Goal: Check status: Check status

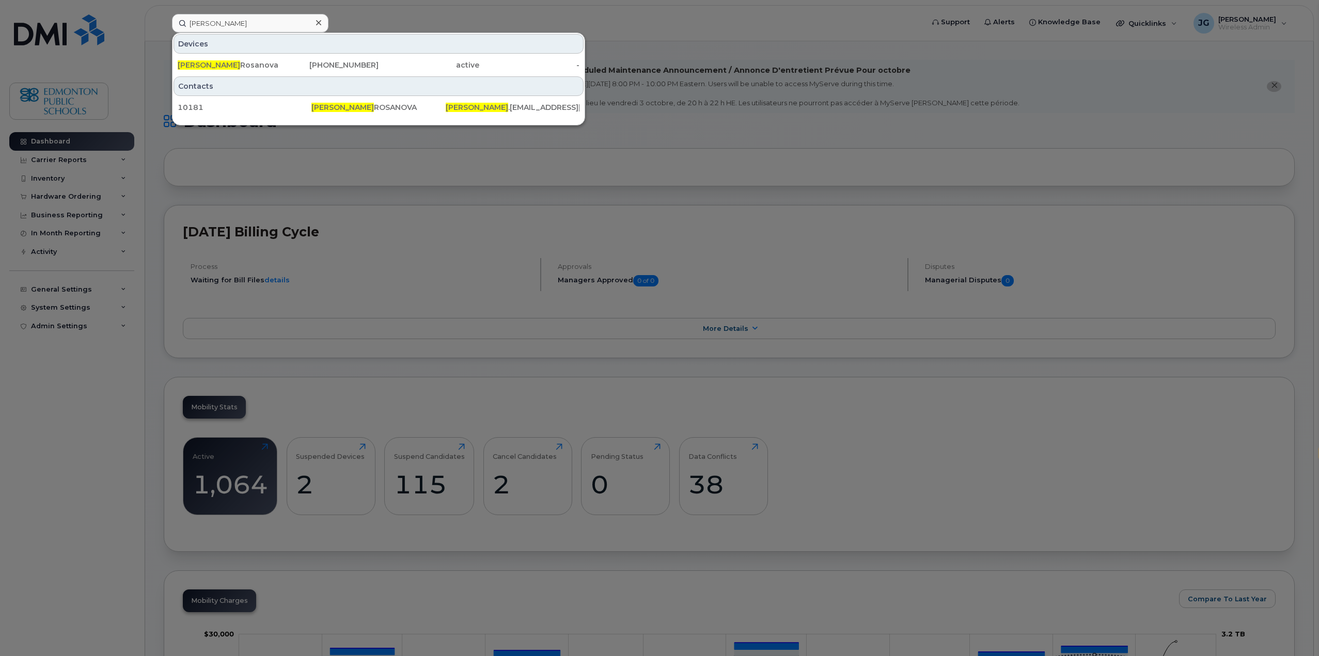
select select "en"
click at [259, 24] on input "[PERSON_NAME]" at bounding box center [250, 23] width 156 height 19
drag, startPoint x: 259, startPoint y: 24, endPoint x: 167, endPoint y: 40, distance: 93.2
click at [168, 33] on div "[PERSON_NAME] [PERSON_NAME] [PHONE_NUMBER] active - Contacts 10181 [PERSON_NAME…" at bounding box center [544, 23] width 761 height 19
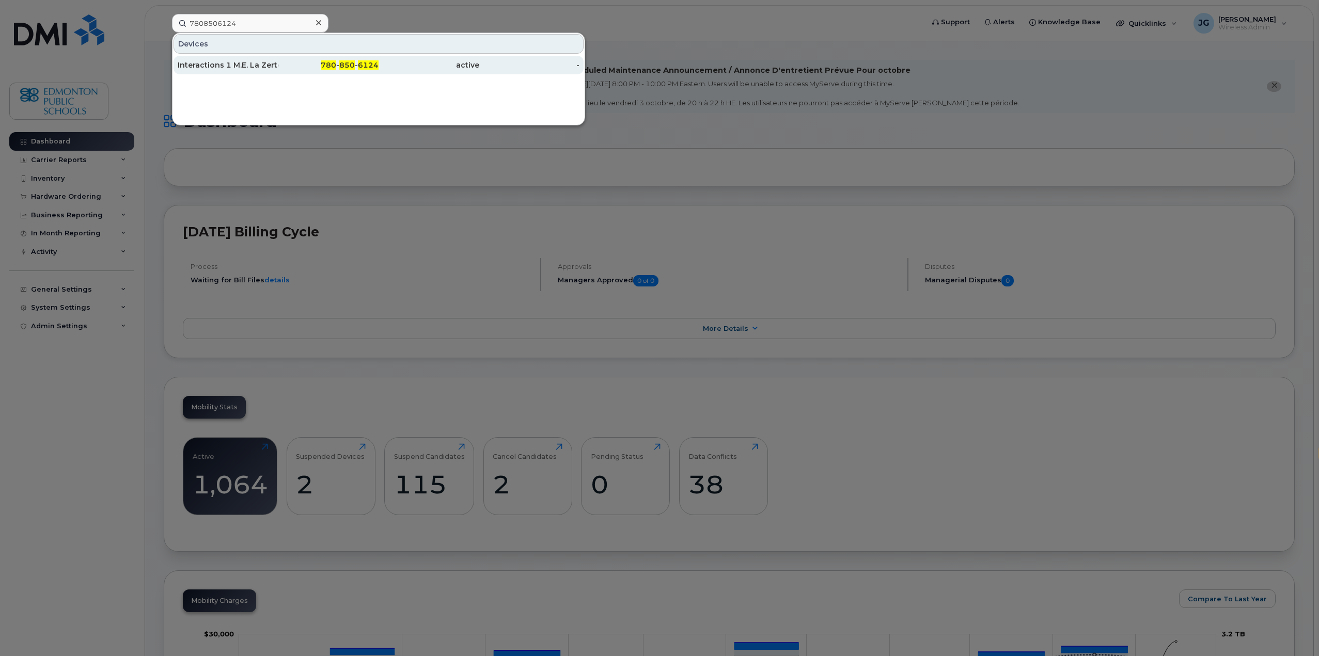
type input "7808506124"
click at [199, 64] on div "Interactions 1 M.E. La Zerte" at bounding box center [228, 65] width 101 height 10
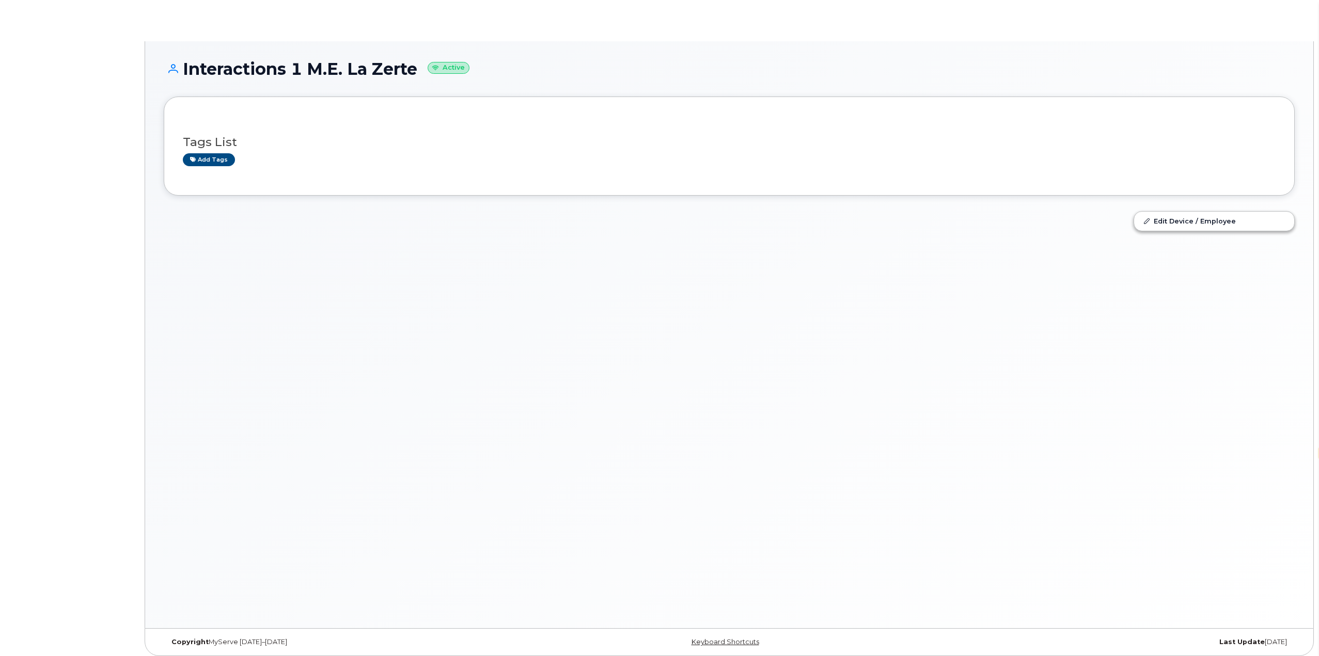
select select "en"
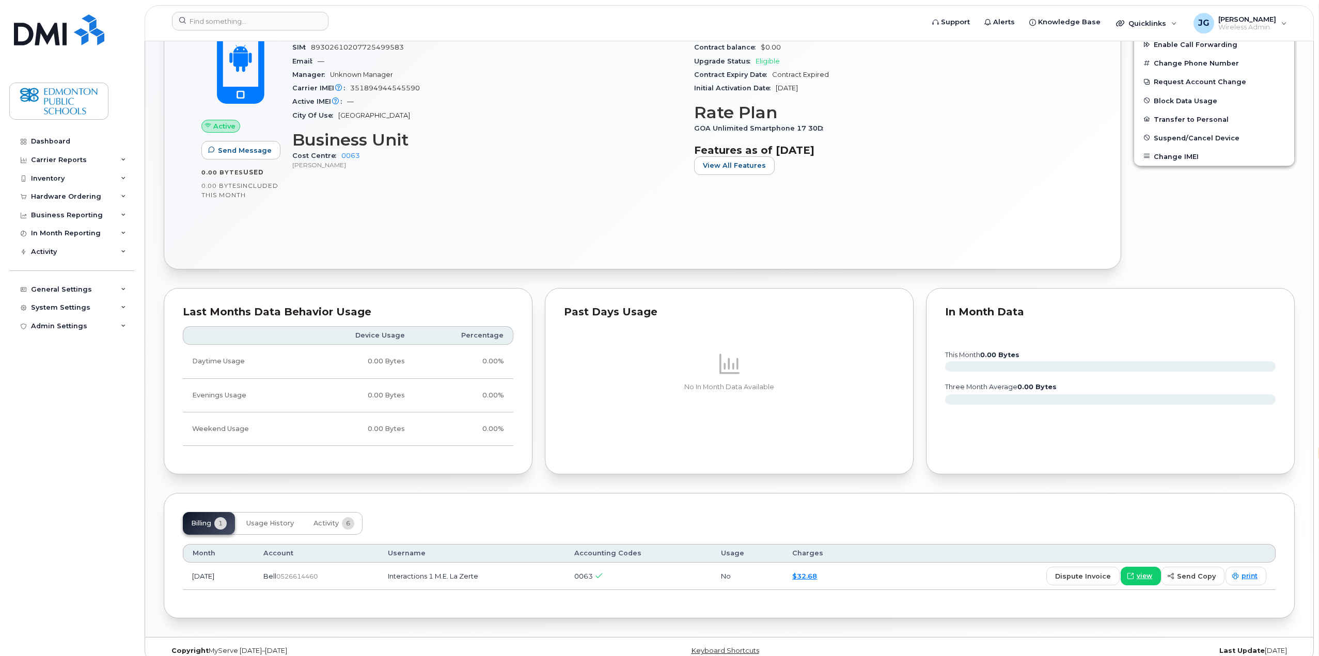
scroll to position [410, 0]
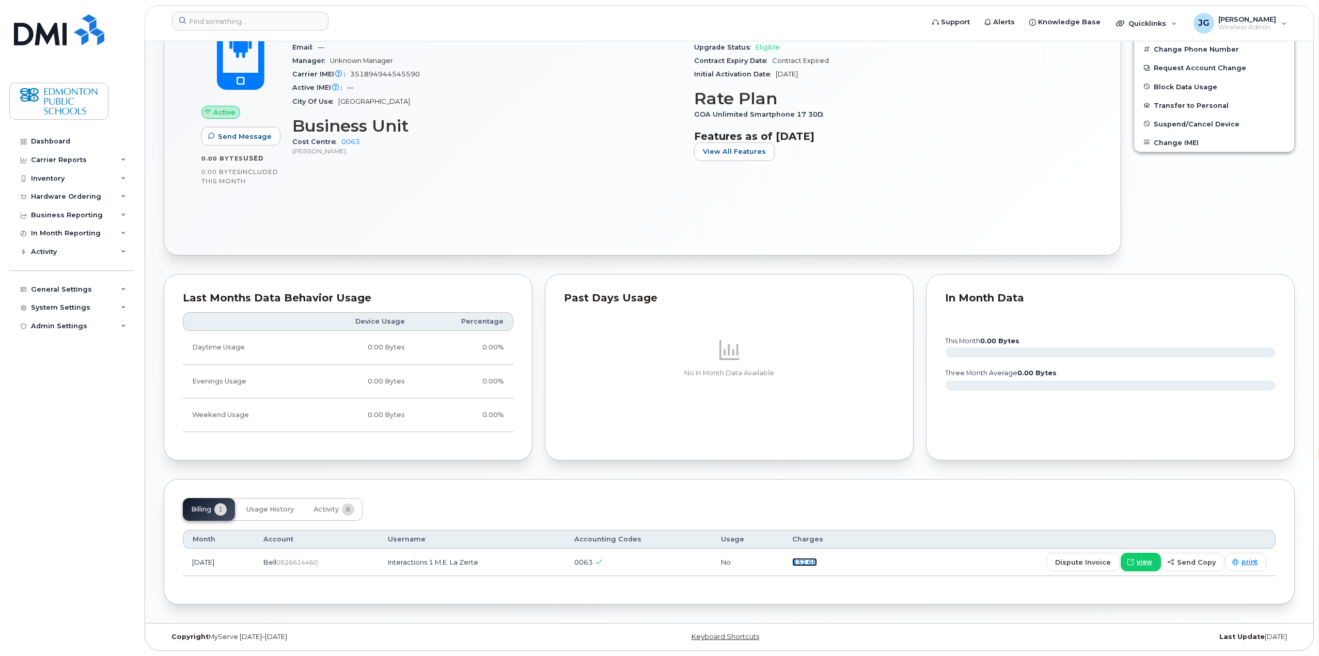
click at [817, 563] on link "$32.68" at bounding box center [804, 562] width 25 height 8
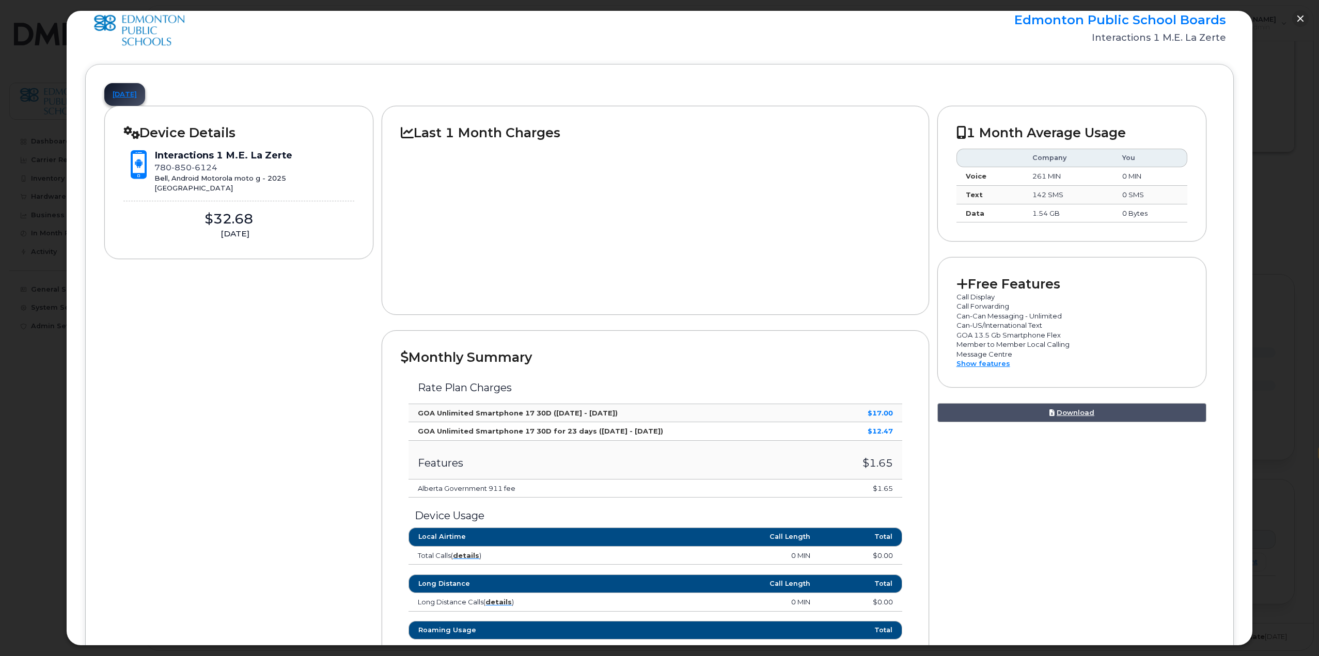
scroll to position [0, 0]
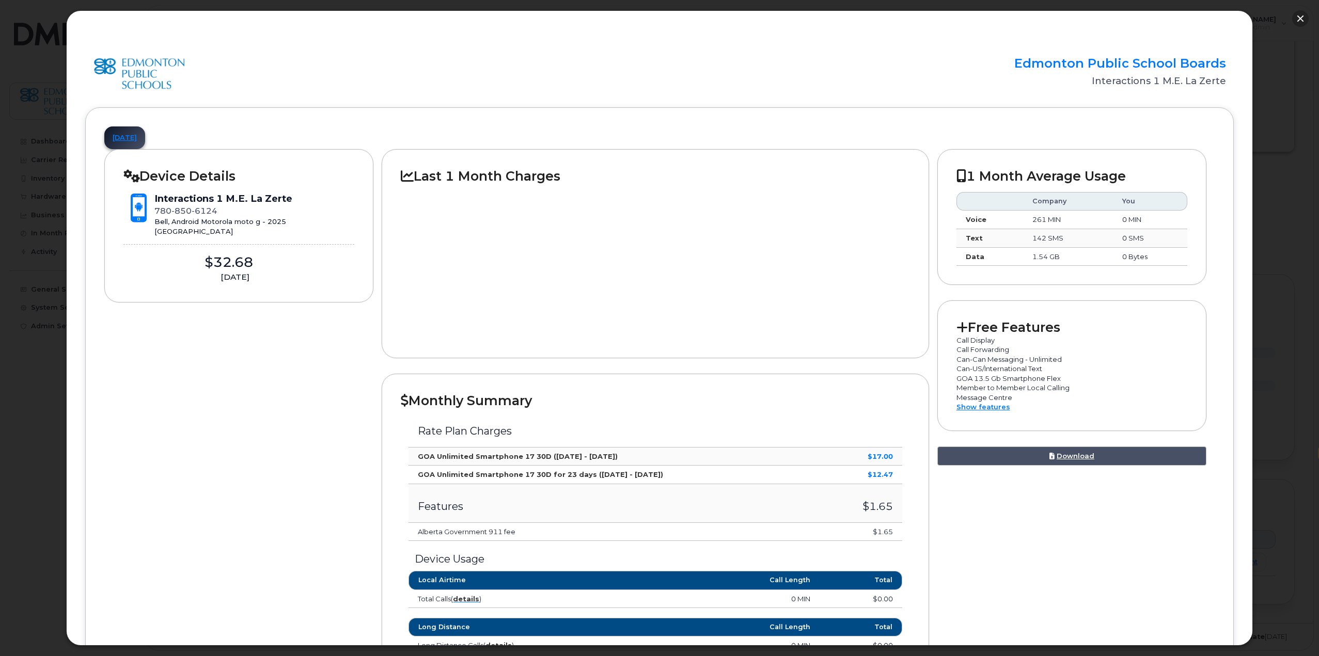
click at [1298, 18] on button "button" at bounding box center [1300, 18] width 17 height 17
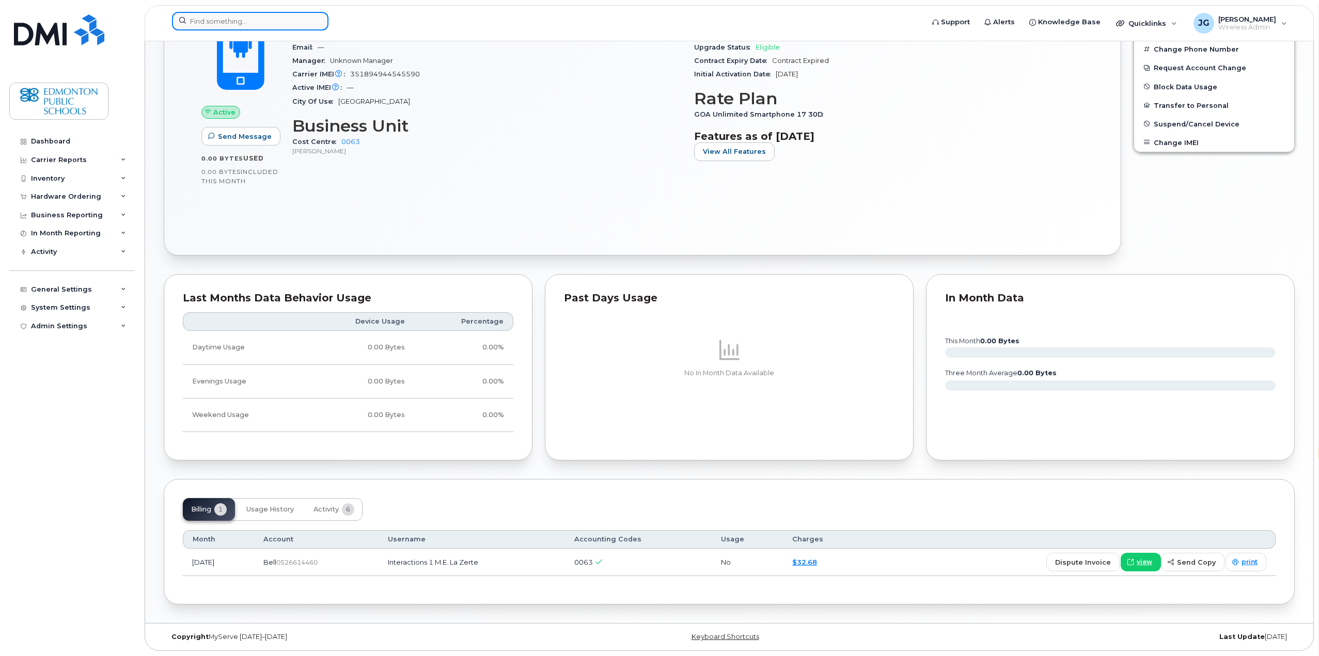
click at [275, 25] on input at bounding box center [250, 21] width 156 height 19
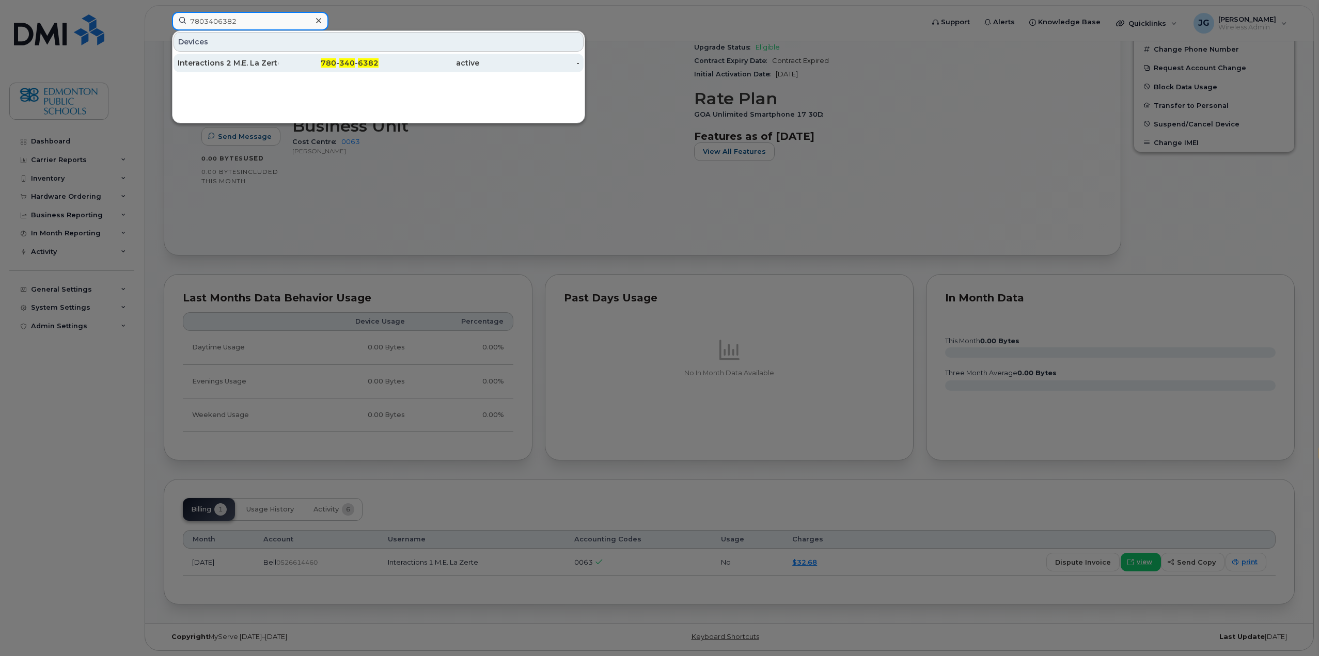
type input "7803406382"
click at [251, 61] on div "Interactions 2 M.E. La Zerte" at bounding box center [228, 63] width 101 height 10
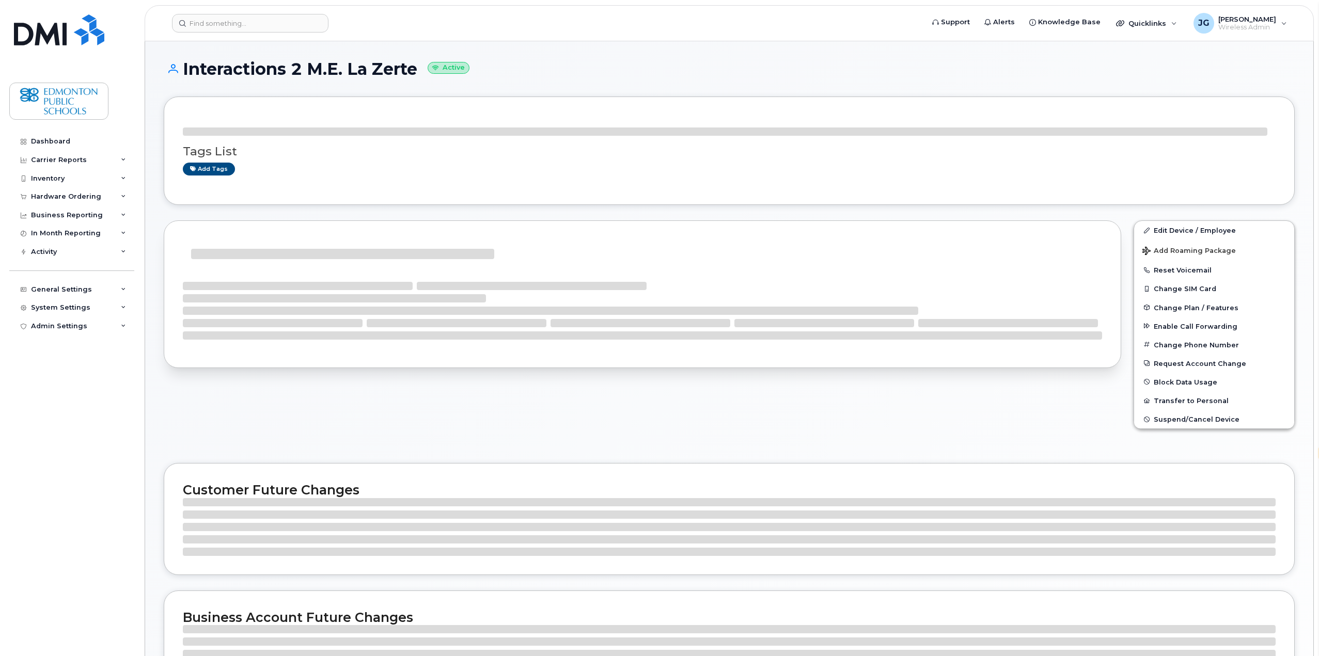
select select "en"
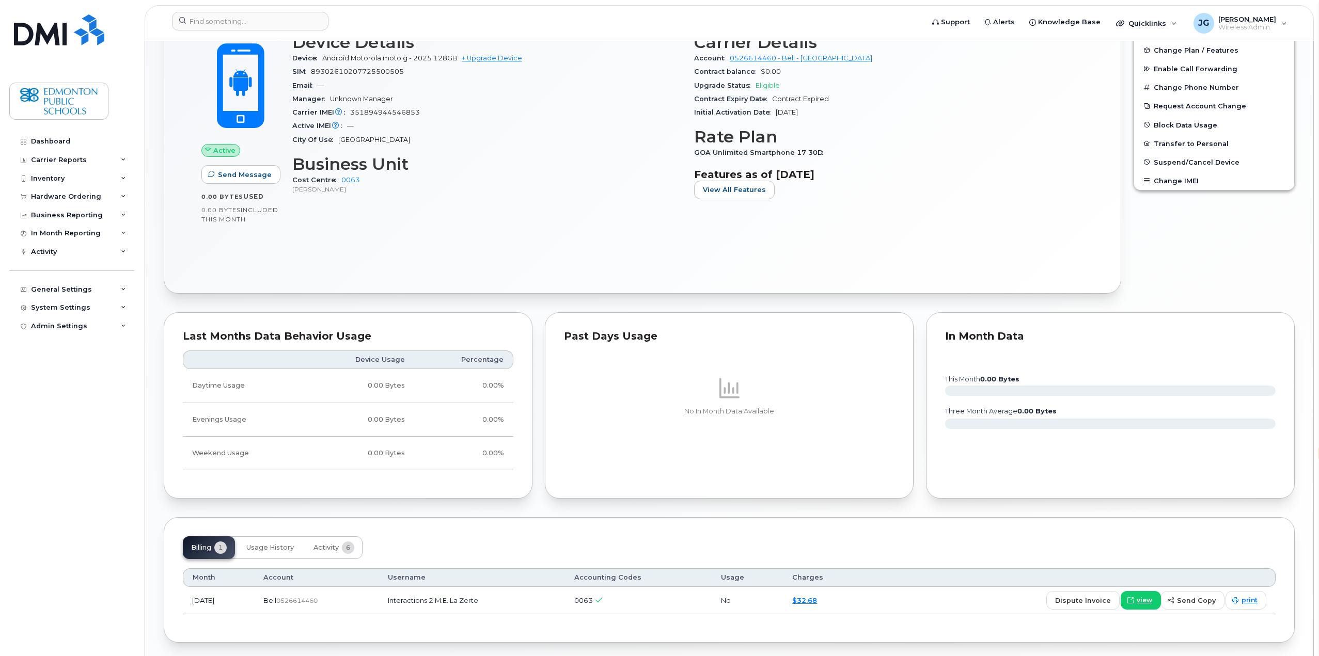
scroll to position [410, 0]
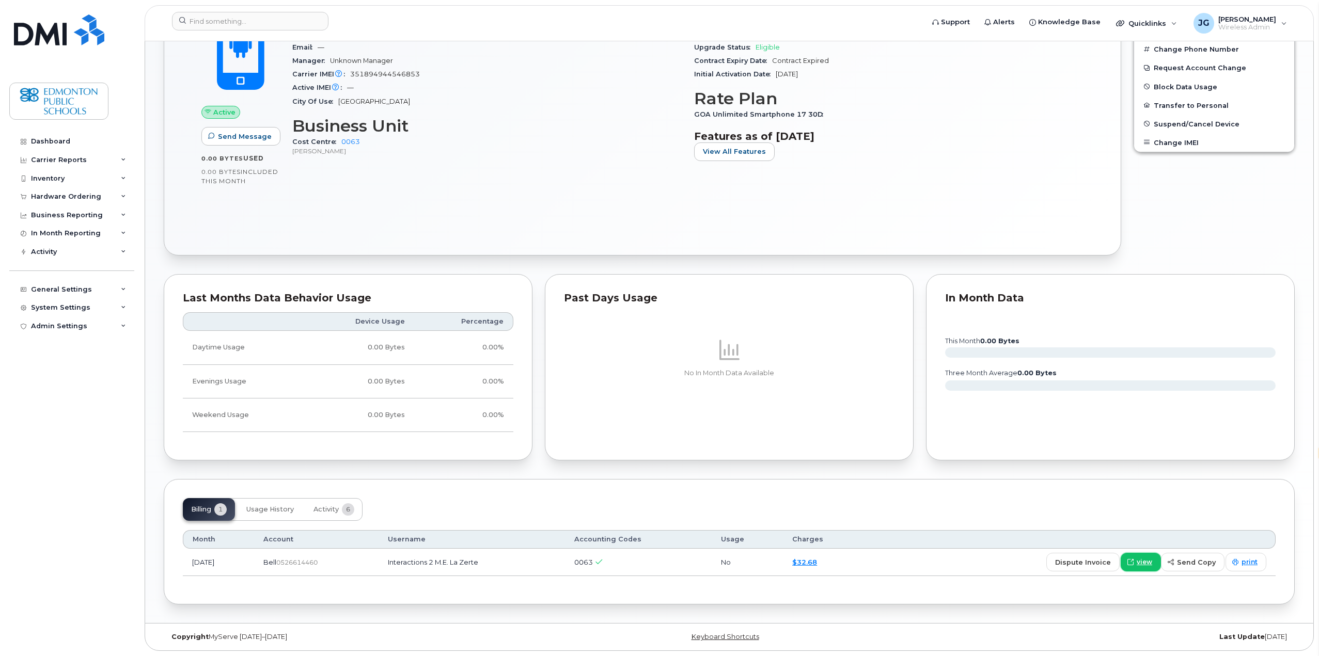
click at [1142, 564] on span "view" at bounding box center [1143, 562] width 15 height 9
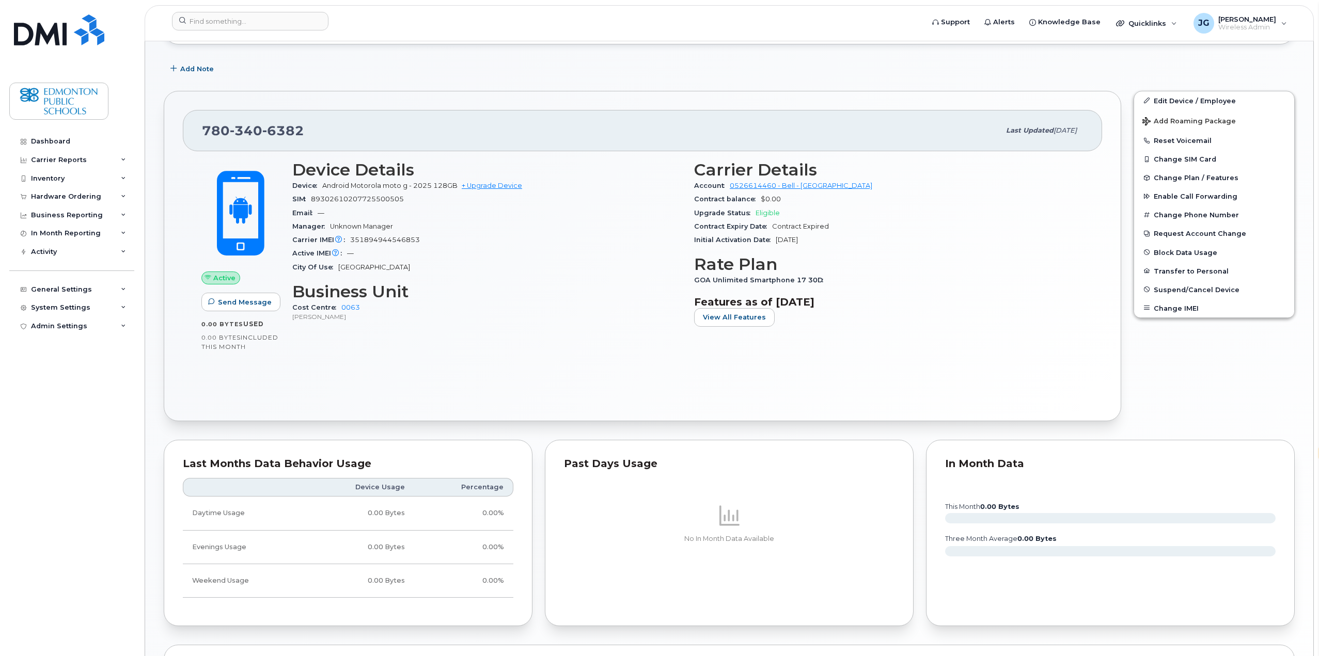
scroll to position [49, 0]
